Goal: Navigation & Orientation: Find specific page/section

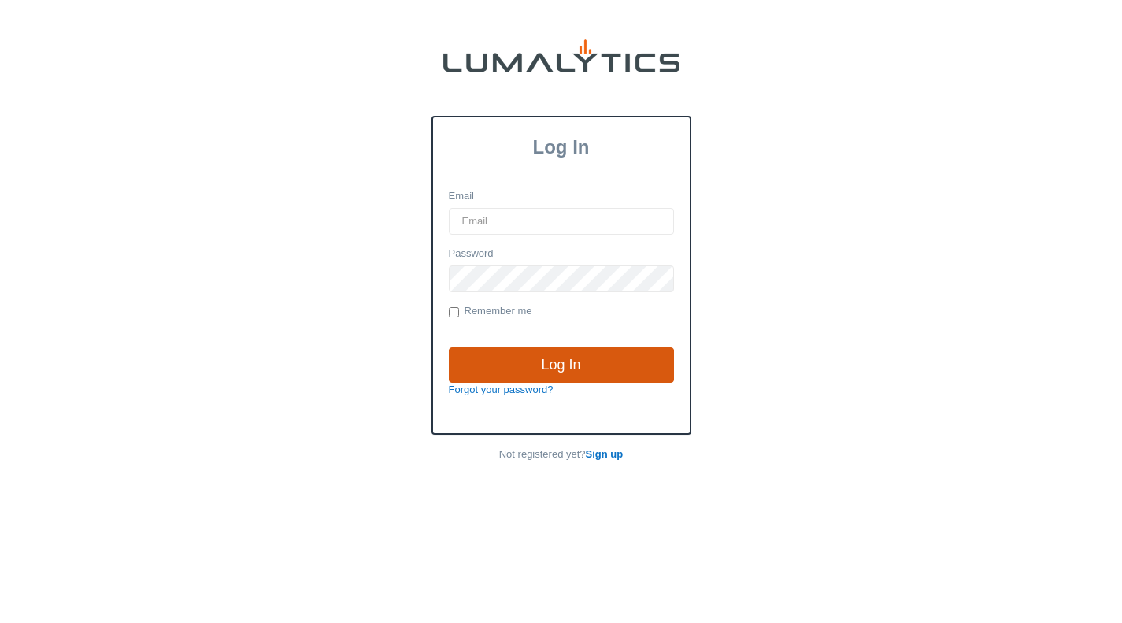
type input "dcarroll@valleytruckparts.com"
click at [593, 365] on input "Log In" at bounding box center [561, 365] width 225 height 36
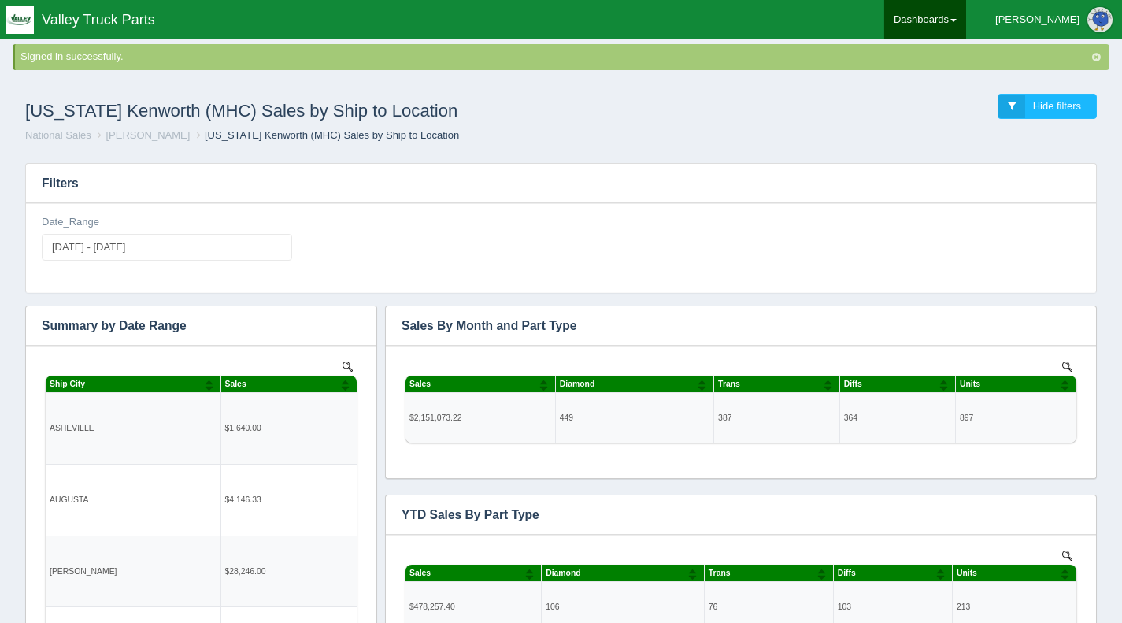
click at [966, 26] on link "Dashboards" at bounding box center [926, 19] width 82 height 39
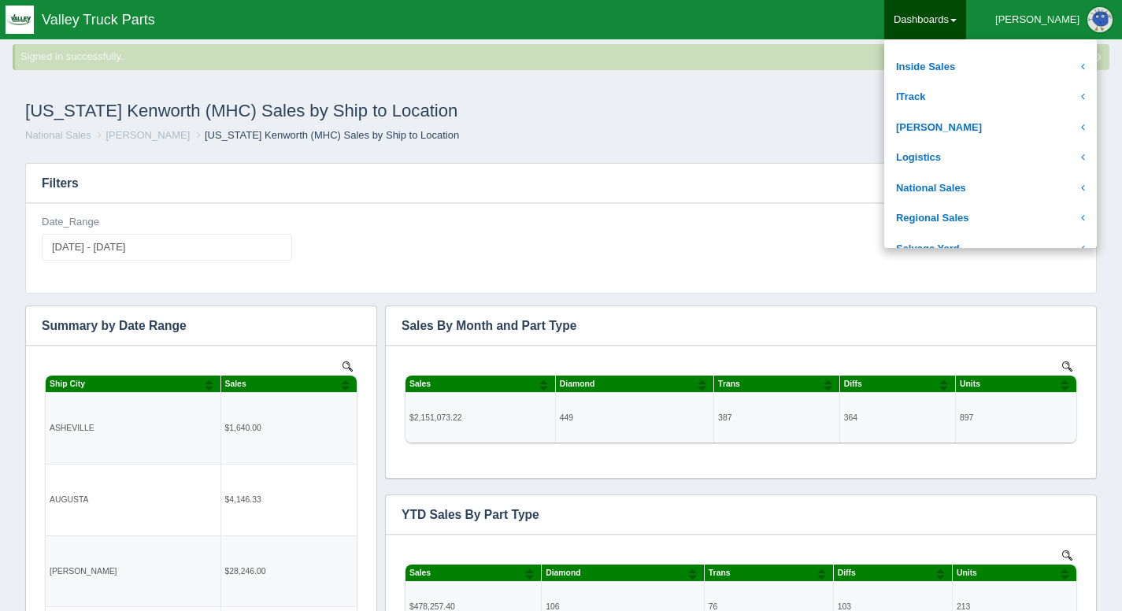
scroll to position [236, 0]
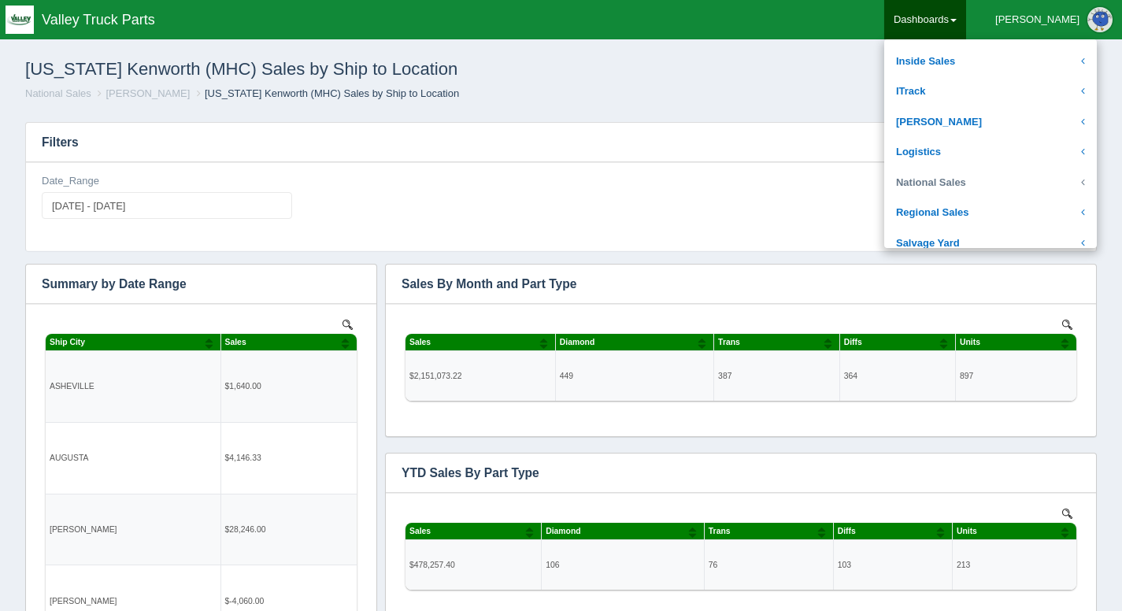
click at [998, 173] on link "National Sales" at bounding box center [991, 183] width 213 height 31
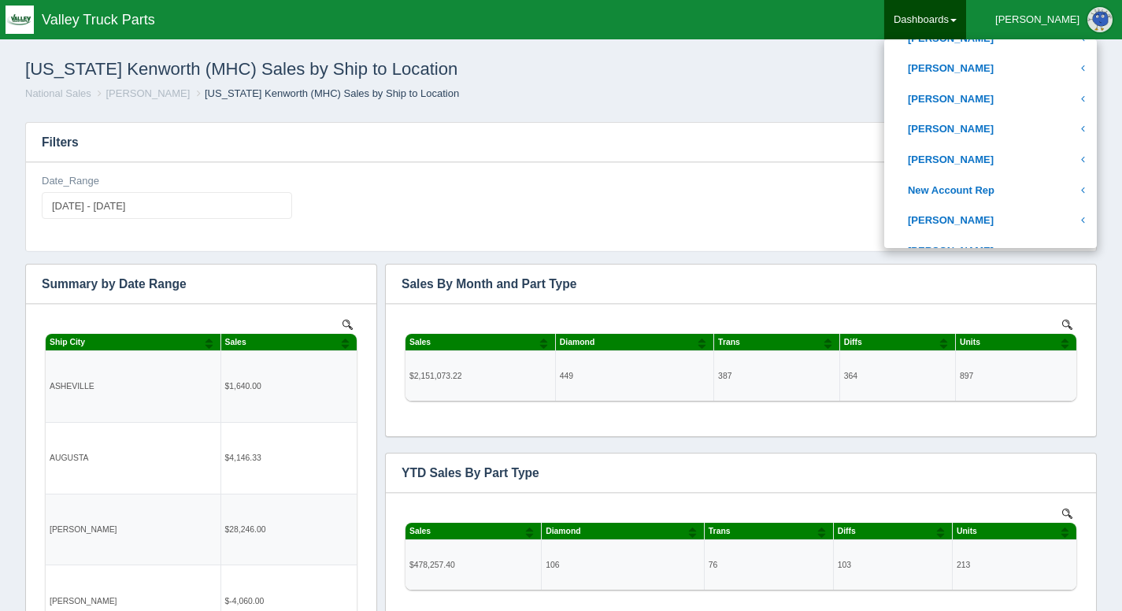
scroll to position [551, 0]
